Goal: Information Seeking & Learning: Learn about a topic

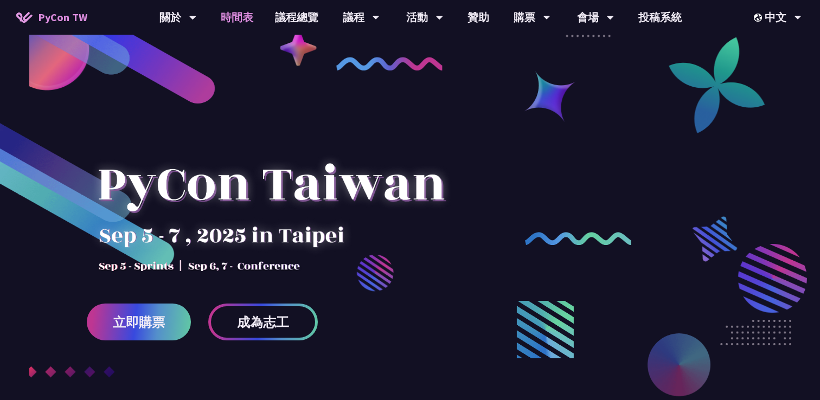
click at [242, 17] on link "時間表" at bounding box center [237, 17] width 54 height 35
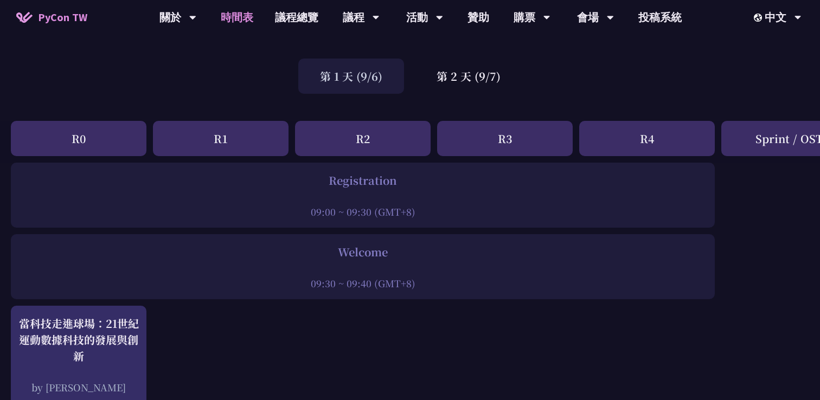
scroll to position [57, 0]
click at [467, 77] on div "第 2 天 (9/7)" at bounding box center [468, 77] width 107 height 35
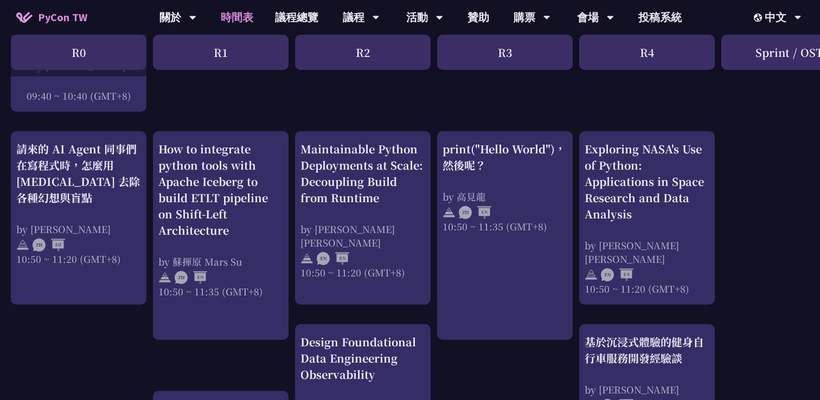
scroll to position [391, 0]
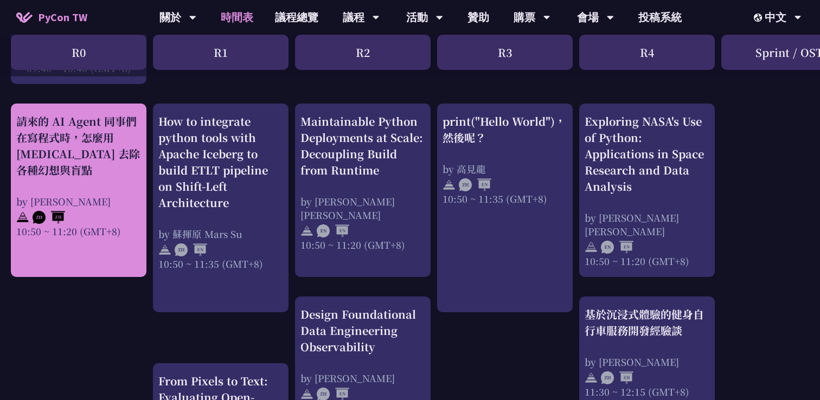
click at [104, 165] on div "請來的 AI Agent 同事們在寫程式時，怎麼用 [MEDICAL_DATA] 去除各種幻想與盲點" at bounding box center [78, 145] width 125 height 65
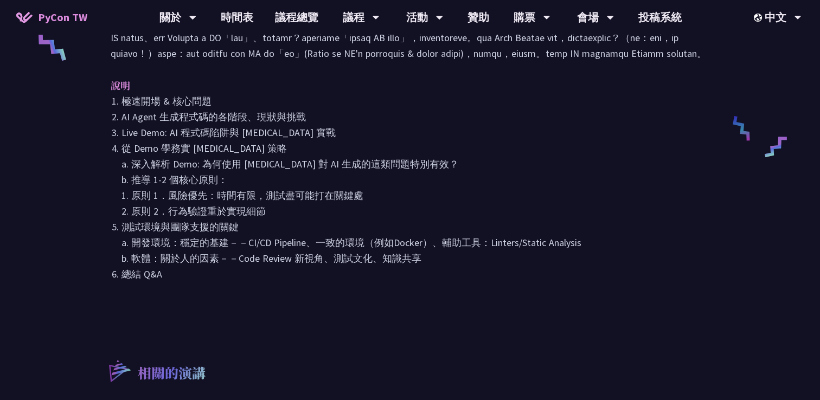
scroll to position [493, 0]
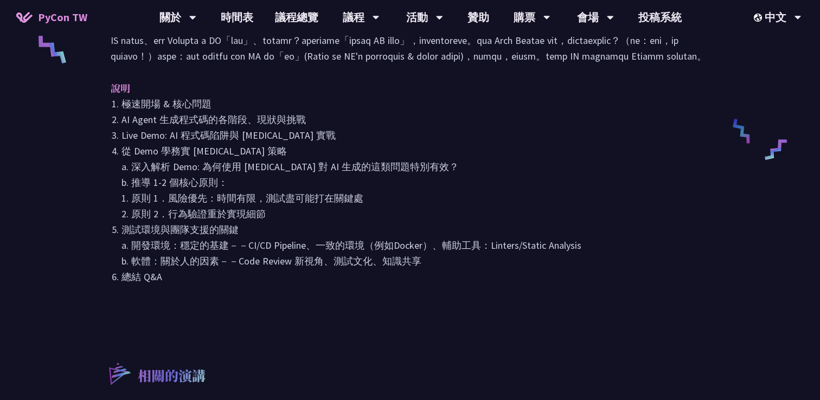
click at [420, 336] on div "請來的 AI Agent 同事們在寫程式時，怎麼用 [MEDICAL_DATA] 去除各種幻想與盲點 [PERSON_NAME] 介紹 其他資訊 Slido …" at bounding box center [410, 108] width 620 height 1094
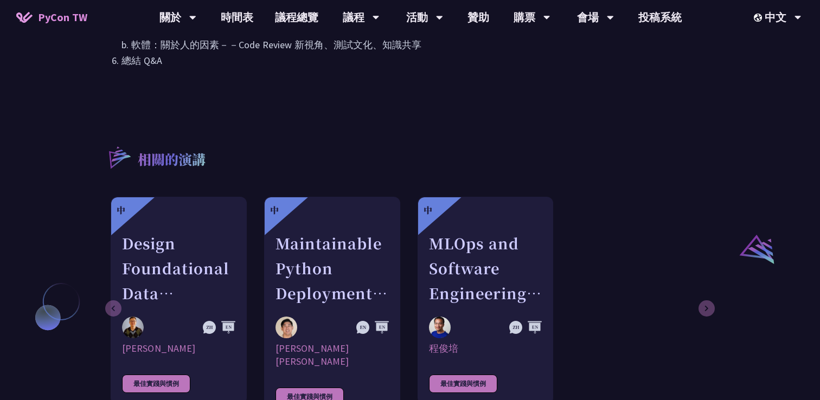
scroll to position [776, 0]
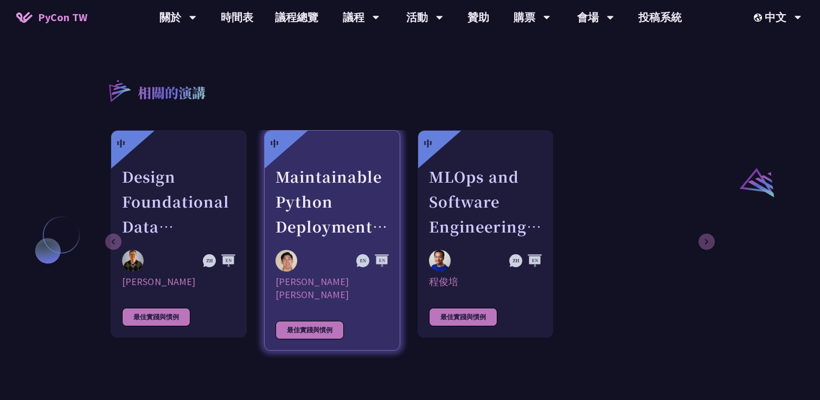
click at [339, 204] on div "Maintainable Python Deployments at Scale: Decoupling Build from Runtime" at bounding box center [331, 201] width 113 height 75
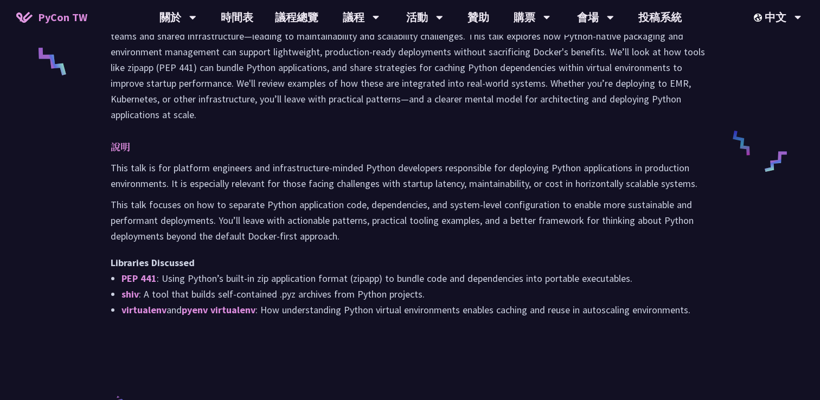
scroll to position [482, 0]
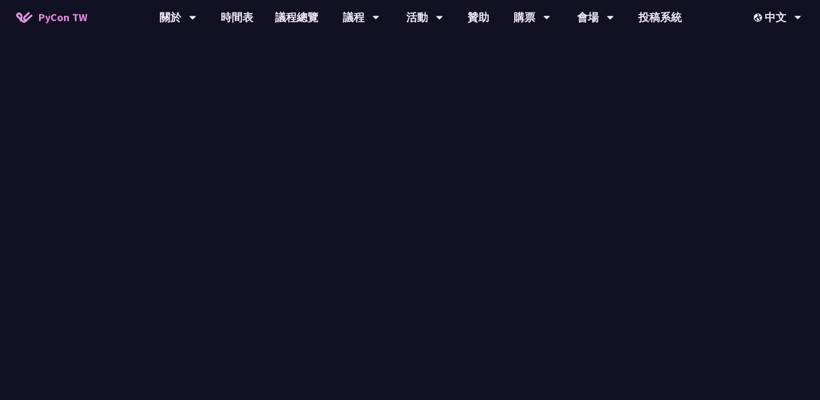
scroll to position [776, 0]
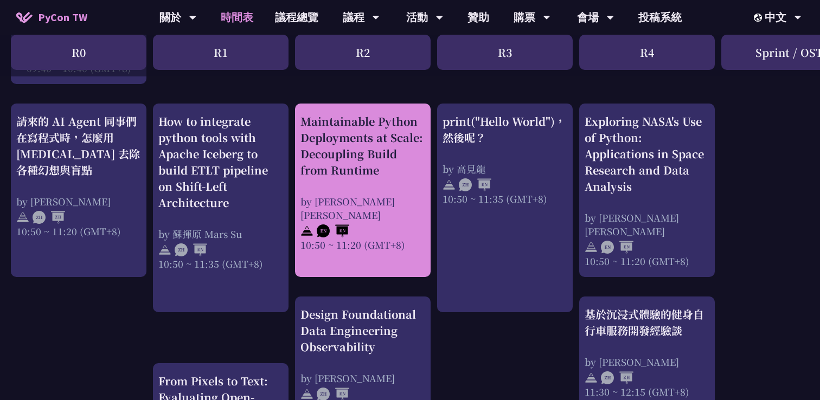
scroll to position [405, 0]
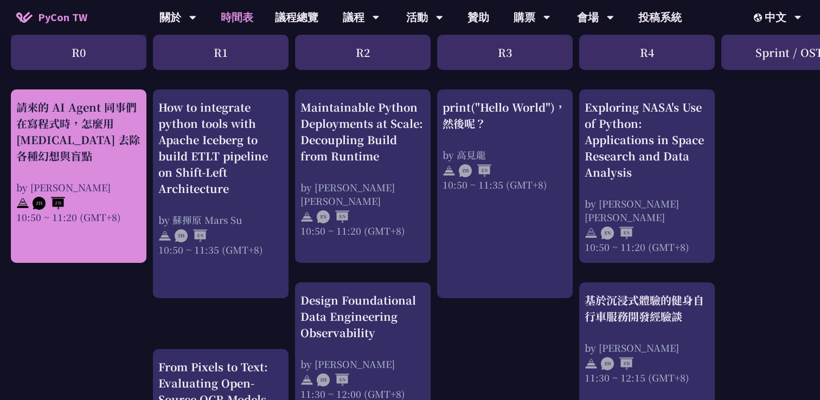
click at [89, 149] on div "請來的 AI Agent 同事們在寫程式時，怎麼用 [MEDICAL_DATA] 去除各種幻想與盲點" at bounding box center [78, 131] width 125 height 65
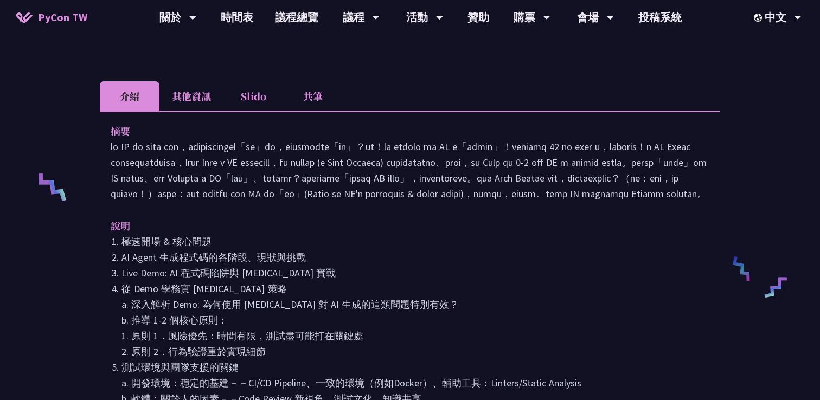
scroll to position [354, 0]
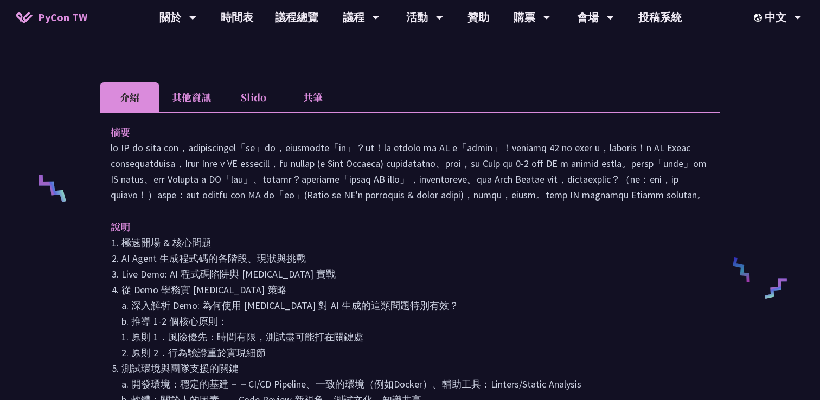
click at [267, 82] on li "Slido" at bounding box center [253, 97] width 60 height 30
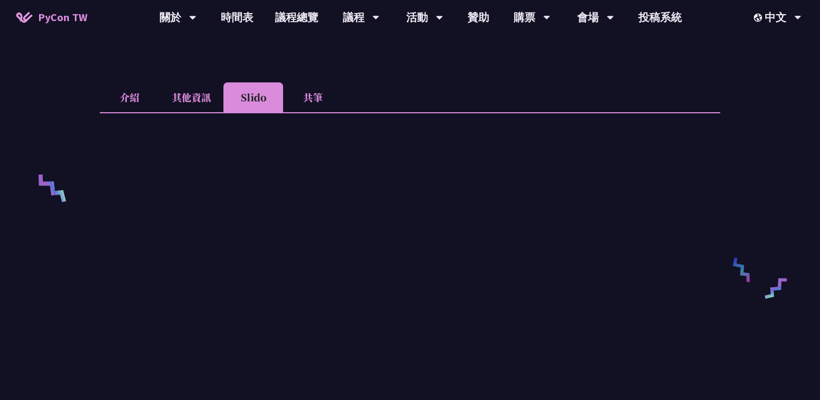
click at [185, 82] on li "其他資訊" at bounding box center [191, 97] width 64 height 30
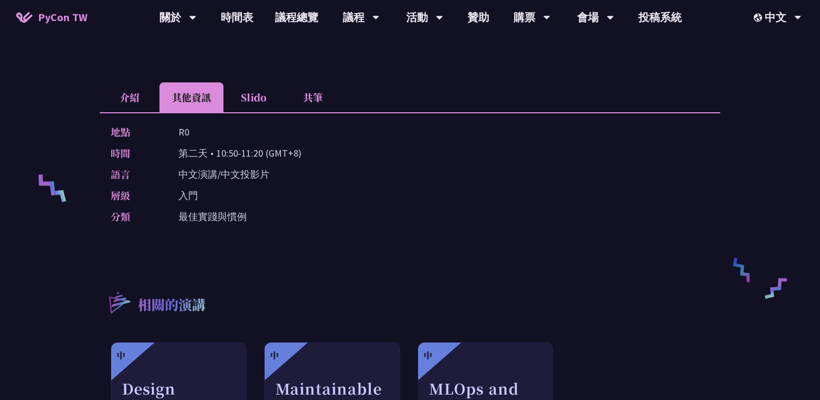
click at [123, 82] on li "介紹" at bounding box center [130, 97] width 60 height 30
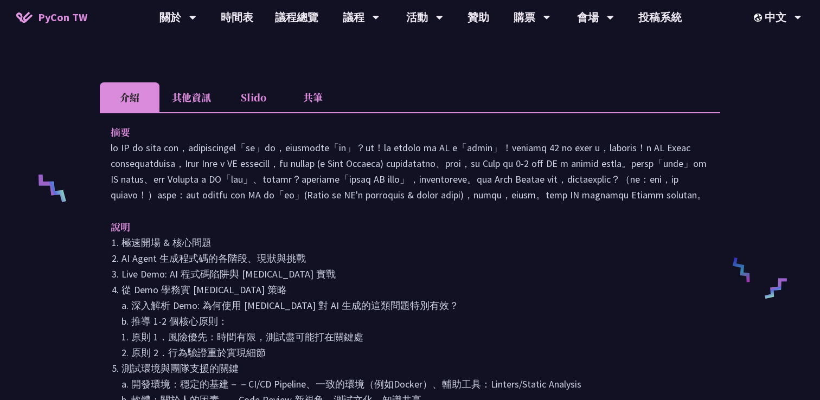
click at [279, 82] on li "Slido" at bounding box center [253, 97] width 60 height 30
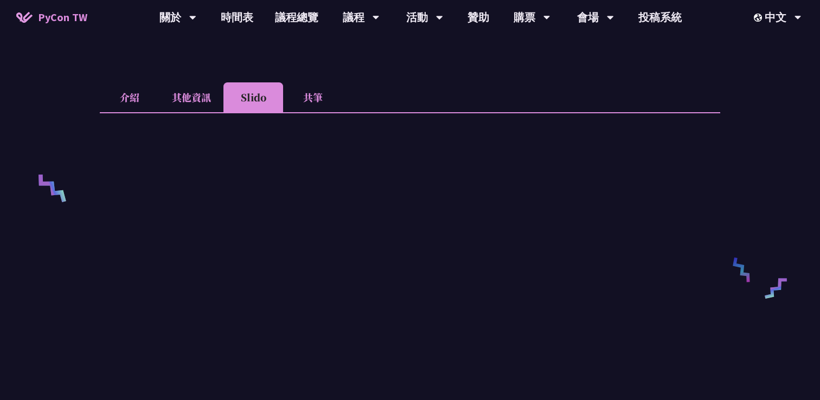
click at [125, 82] on li "介紹" at bounding box center [130, 97] width 60 height 30
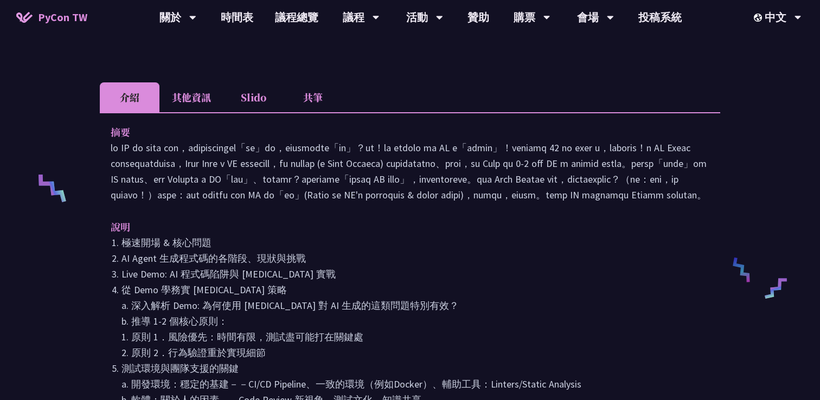
click at [69, 237] on div "請來的 AI Agent 同事們在寫程式時，怎麼用 [MEDICAL_DATA] 去除各種幻想與盲點 [PERSON_NAME] 介紹 其他資訊 Slido …" at bounding box center [410, 247] width 820 height 1203
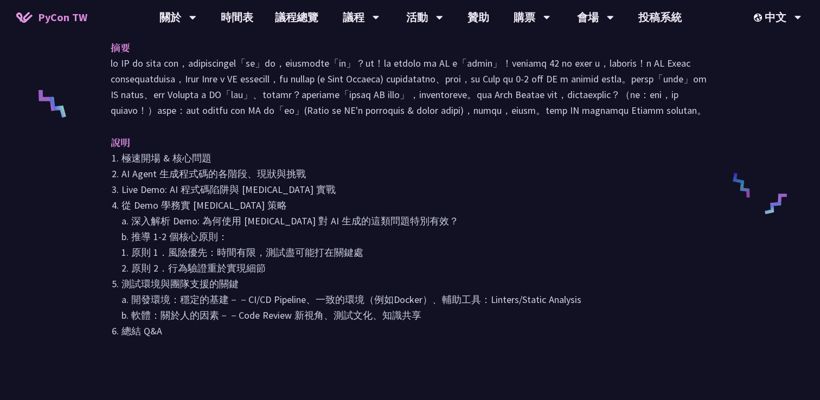
scroll to position [445, 0]
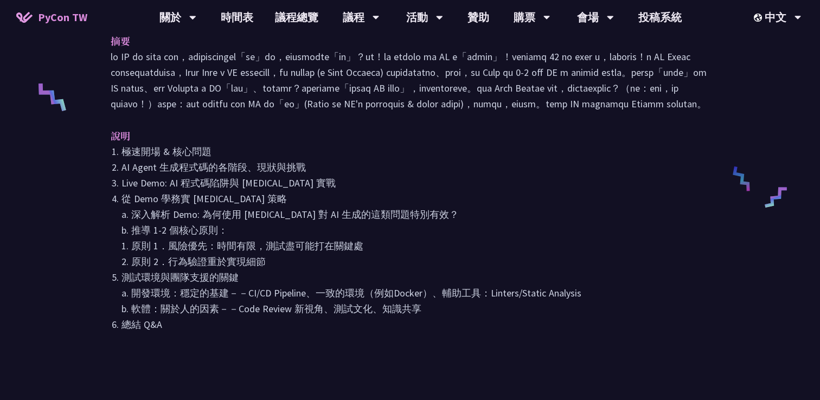
click at [467, 270] on li "從 Demo 學務實 [MEDICAL_DATA] 策略 a. 深入解析 Demo: 為何使用 [MEDICAL_DATA] 對 AI 生成的這類問題特別有效…" at bounding box center [415, 230] width 588 height 79
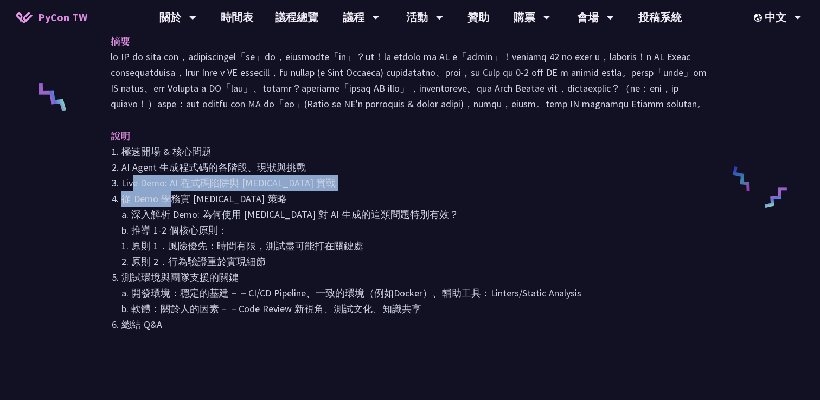
drag, startPoint x: 133, startPoint y: 191, endPoint x: 166, endPoint y: 207, distance: 36.9
click at [166, 207] on ol "極速開場 & 核心問題 AI Agent 生成程式碼的各階段、現狀與挑戰 Live Demo: AI 程式碼陷阱與 [MEDICAL_DATA] 實戰 從 D…" at bounding box center [410, 238] width 599 height 189
click at [166, 207] on li "從 Demo 學務實 [MEDICAL_DATA] 策略 a. 深入解析 Demo: 為何使用 [MEDICAL_DATA] 對 AI 生成的這類問題特別有效…" at bounding box center [415, 230] width 588 height 79
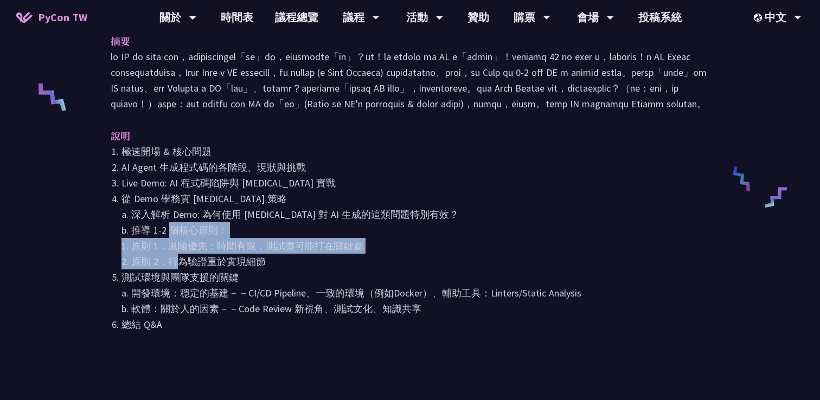
drag, startPoint x: 165, startPoint y: 245, endPoint x: 172, endPoint y: 271, distance: 27.0
click at [172, 270] on li "從 Demo 學務實 [MEDICAL_DATA] 策略 a. 深入解析 Demo: 為何使用 [MEDICAL_DATA] 對 AI 生成的這類問題特別有效…" at bounding box center [415, 230] width 588 height 79
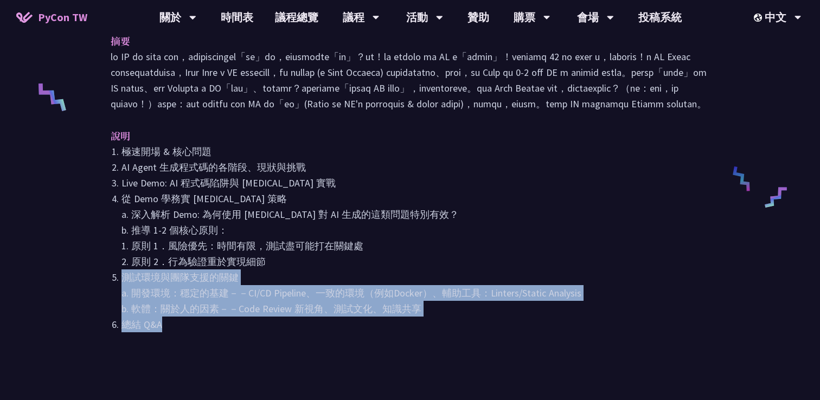
drag, startPoint x: 124, startPoint y: 291, endPoint x: 169, endPoint y: 326, distance: 57.2
click at [169, 326] on ol "極速開場 & 核心問題 AI Agent 生成程式碼的各階段、現狀與挑戰 Live Demo: AI 程式碼陷阱與 [MEDICAL_DATA] 實戰 從 D…" at bounding box center [410, 238] width 599 height 189
click at [169, 326] on li "總結 Q&A" at bounding box center [415, 325] width 588 height 16
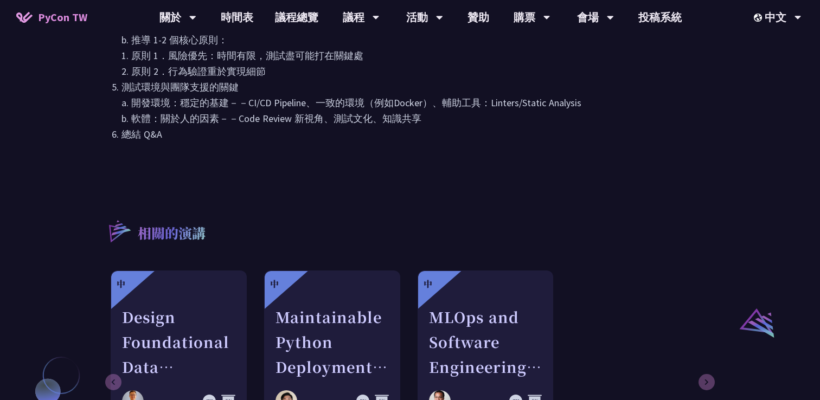
scroll to position [614, 0]
